Goal: Task Accomplishment & Management: Use online tool/utility

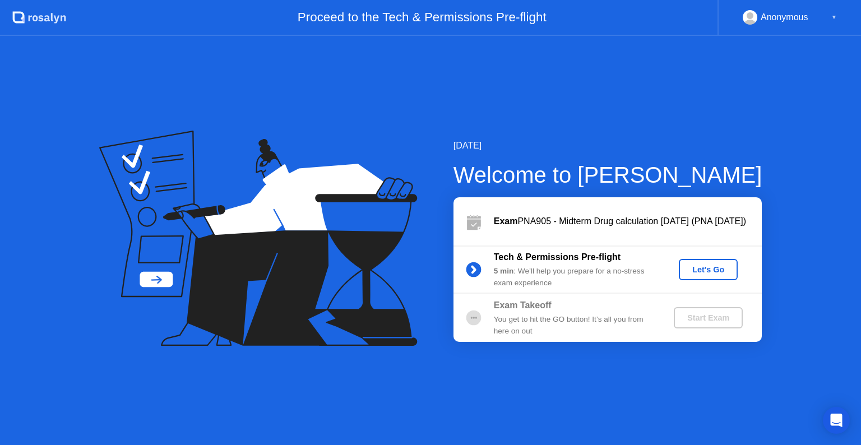
click at [710, 277] on button "Let's Go" at bounding box center [708, 269] width 59 height 21
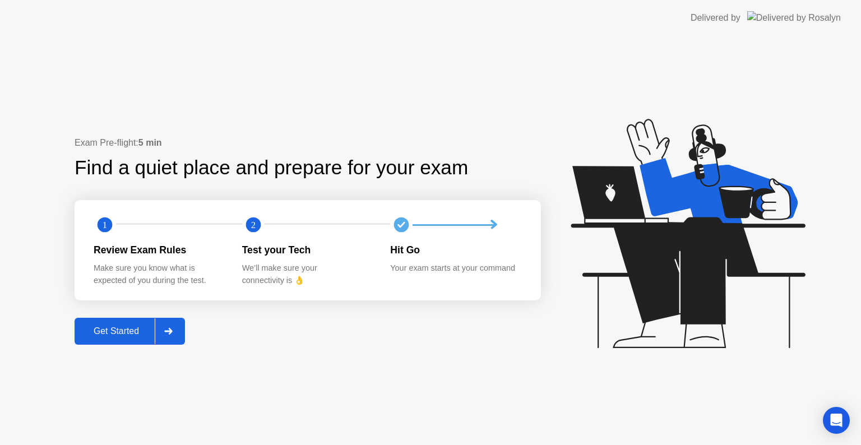
click at [168, 330] on icon at bounding box center [168, 331] width 8 height 7
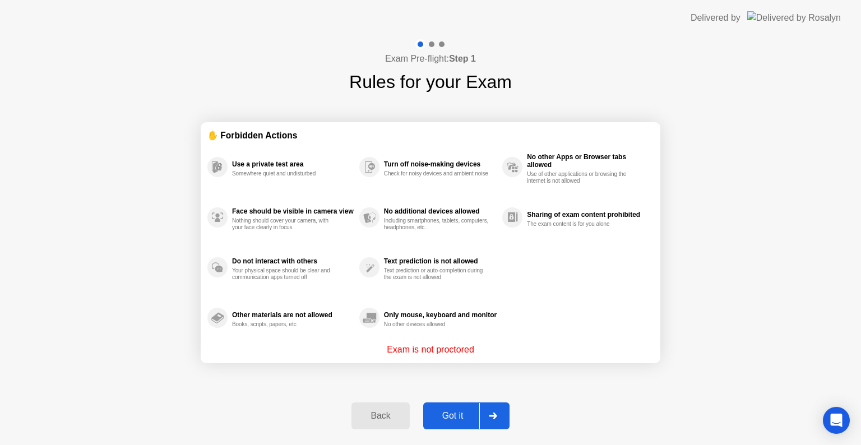
click at [492, 415] on icon at bounding box center [493, 416] width 8 height 7
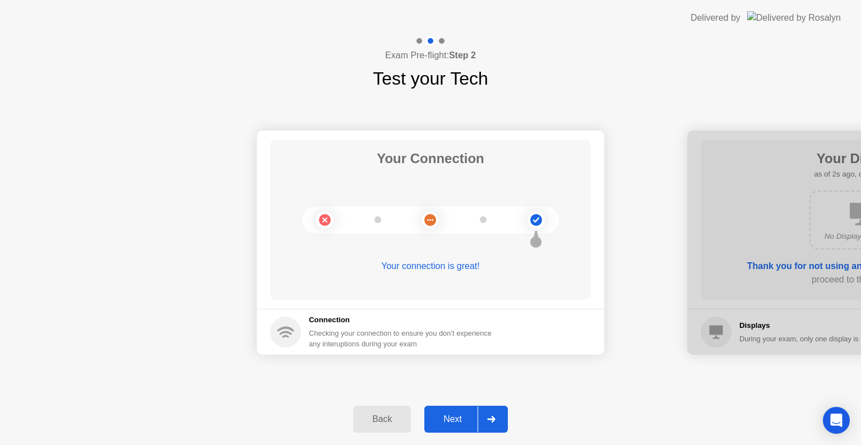
click at [492, 419] on icon at bounding box center [491, 419] width 8 height 7
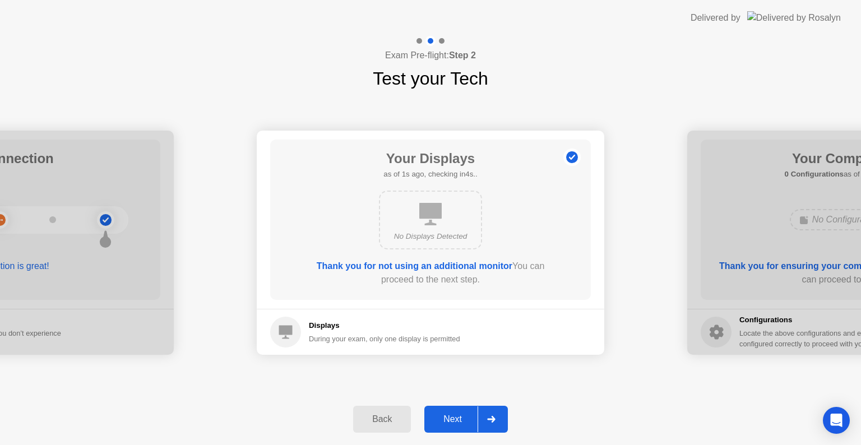
click at [492, 419] on icon at bounding box center [491, 419] width 8 height 7
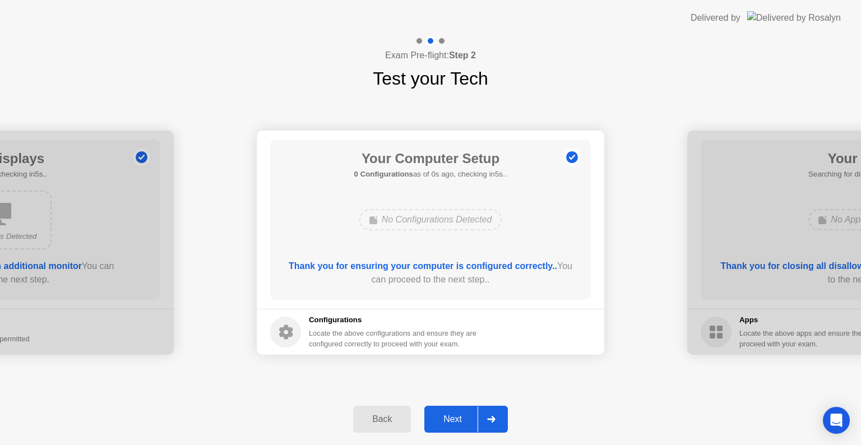
click at [492, 419] on icon at bounding box center [491, 419] width 8 height 7
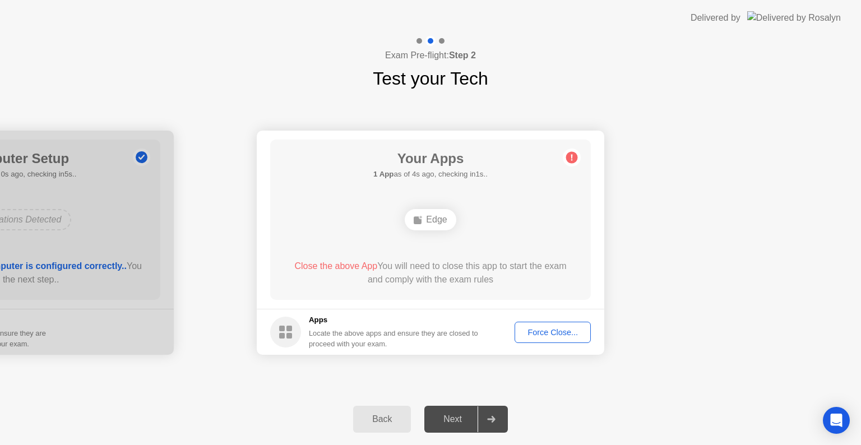
click at [492, 419] on icon at bounding box center [491, 419] width 8 height 7
click at [494, 419] on icon at bounding box center [491, 419] width 8 height 7
click at [493, 420] on icon at bounding box center [491, 419] width 8 height 7
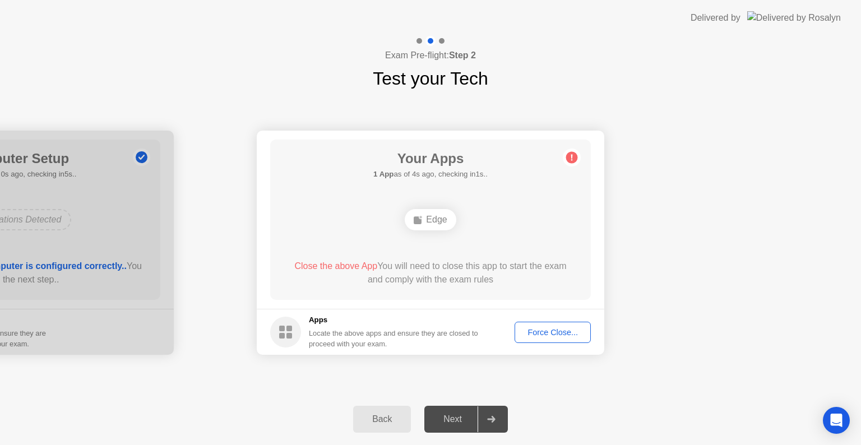
click at [454, 419] on div "Next" at bounding box center [453, 419] width 50 height 10
click at [493, 424] on div at bounding box center [491, 419] width 27 height 26
click at [453, 420] on div "Next" at bounding box center [453, 419] width 50 height 10
click at [493, 418] on icon at bounding box center [491, 419] width 8 height 7
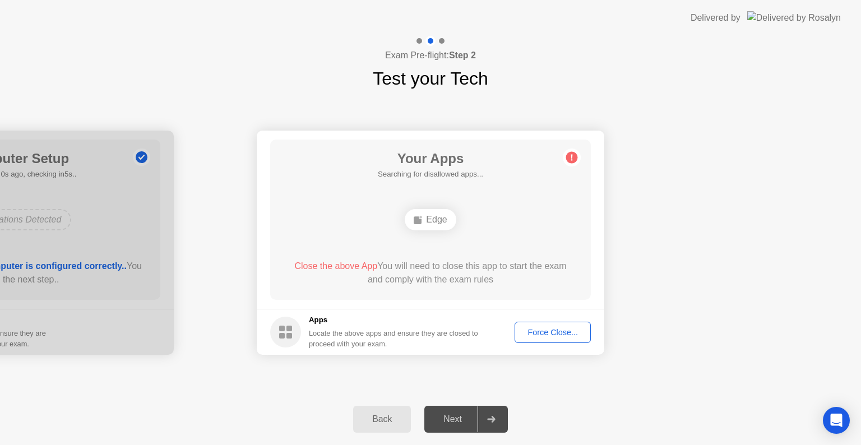
click at [553, 332] on div "Force Close..." at bounding box center [553, 332] width 68 height 9
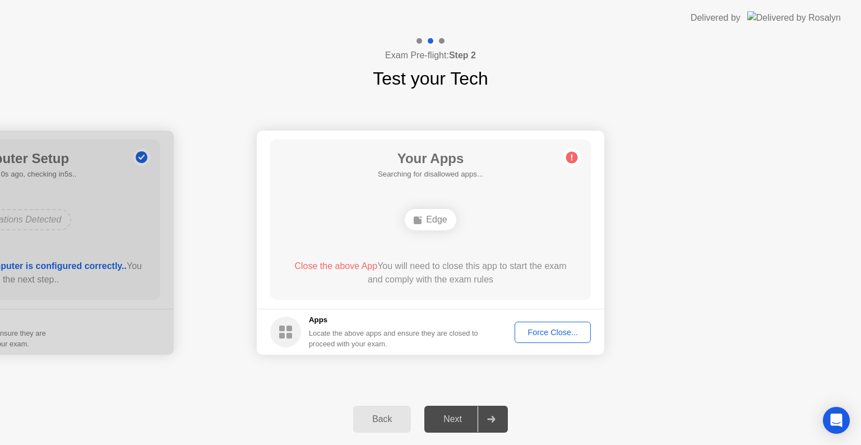
click at [550, 332] on div "Force Close..." at bounding box center [553, 332] width 68 height 9
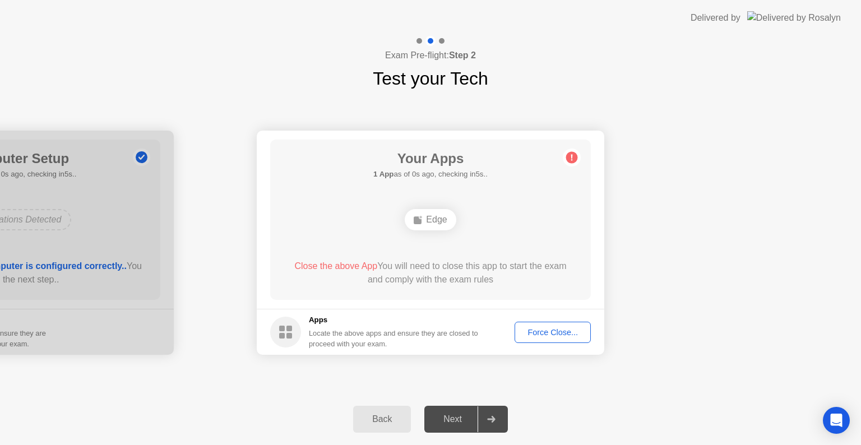
click at [465, 244] on div "Your Apps 1 App as of 0s ago, checking in5s.. Edge Close the above App You will…" at bounding box center [430, 220] width 321 height 160
click at [554, 330] on div "Force Close..." at bounding box center [553, 332] width 68 height 9
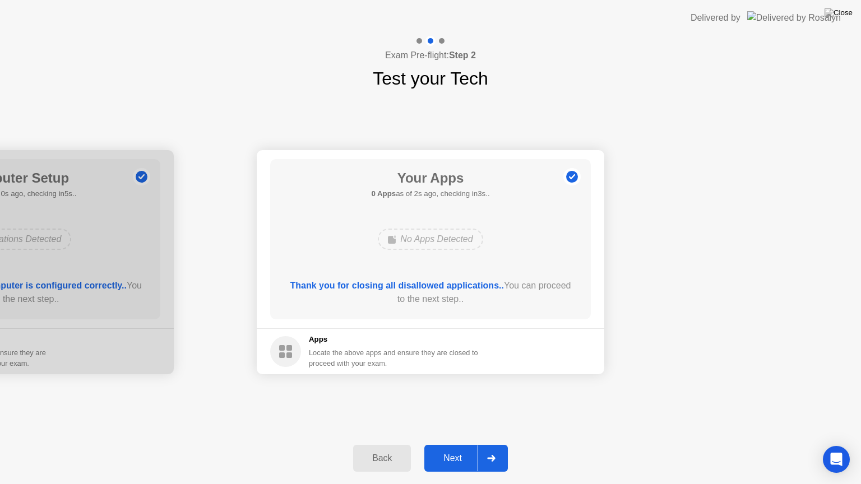
click at [451, 445] on button "Next" at bounding box center [466, 458] width 84 height 27
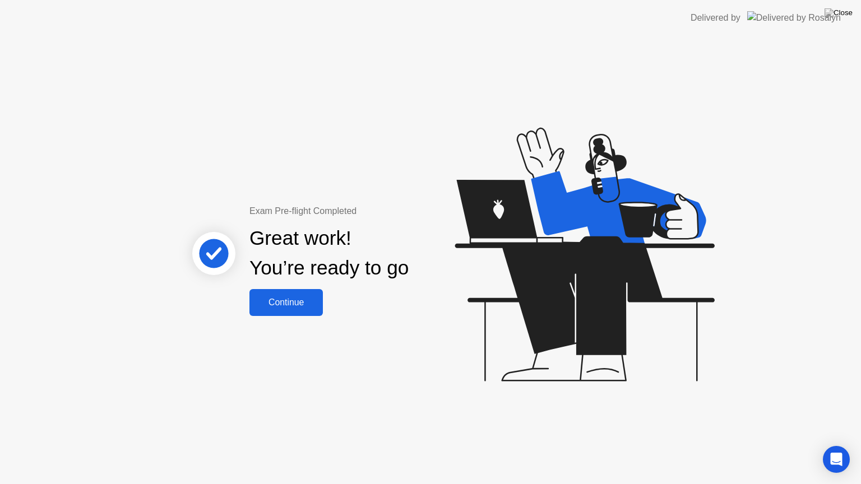
click at [289, 299] on div "Continue" at bounding box center [286, 303] width 67 height 10
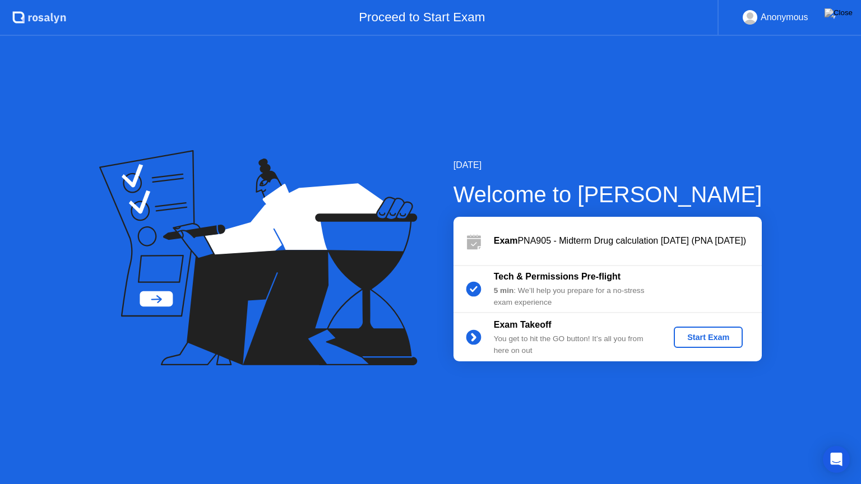
click at [702, 342] on div "Start Exam" at bounding box center [708, 337] width 60 height 9
